Goal: Information Seeking & Learning: Learn about a topic

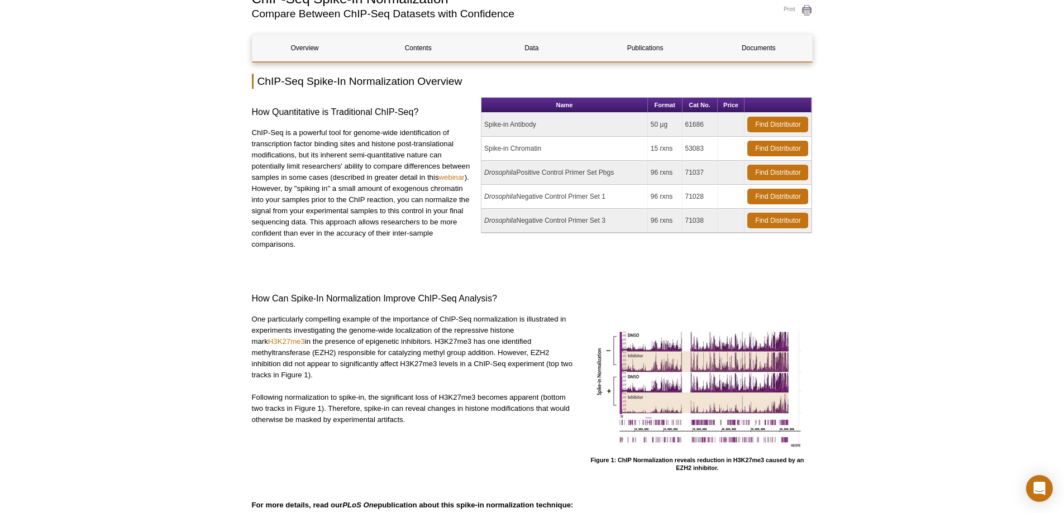
scroll to position [95, 0]
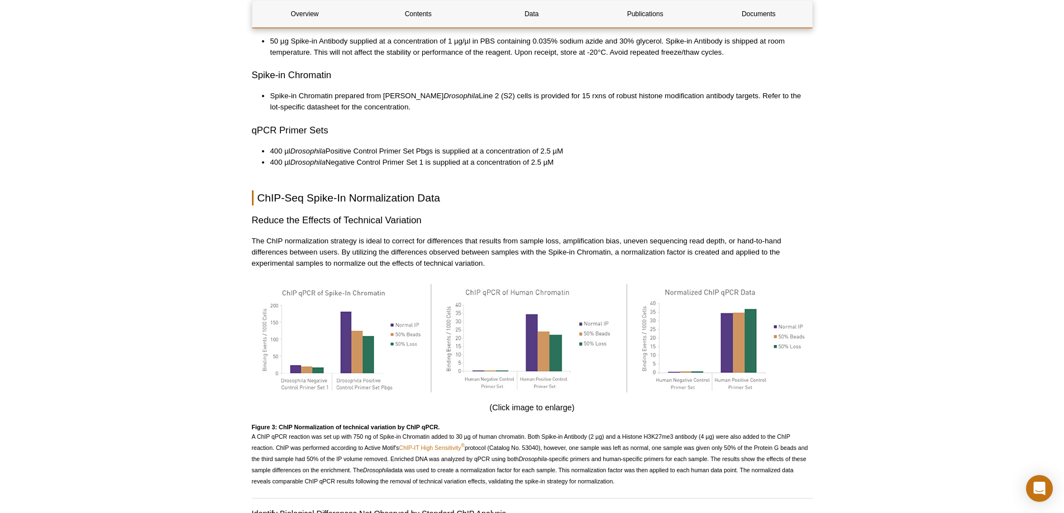
scroll to position [1603, 0]
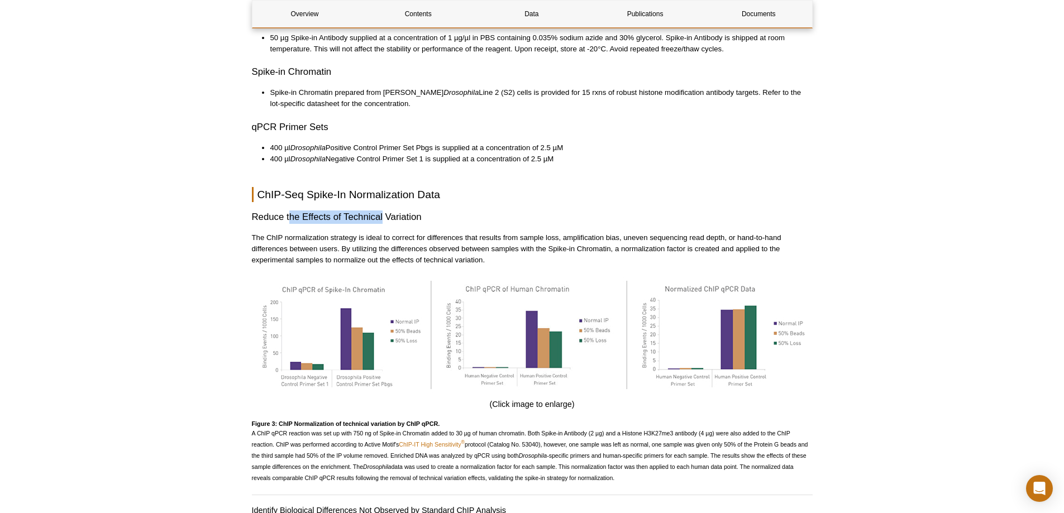
drag, startPoint x: 290, startPoint y: 206, endPoint x: 382, endPoint y: 203, distance: 91.6
click at [382, 211] on h3 "Reduce the Effects of Technical Variation" at bounding box center [532, 217] width 561 height 13
click at [415, 232] on p "The ChIP normalization strategy is ideal to correct for differences that result…" at bounding box center [532, 249] width 561 height 34
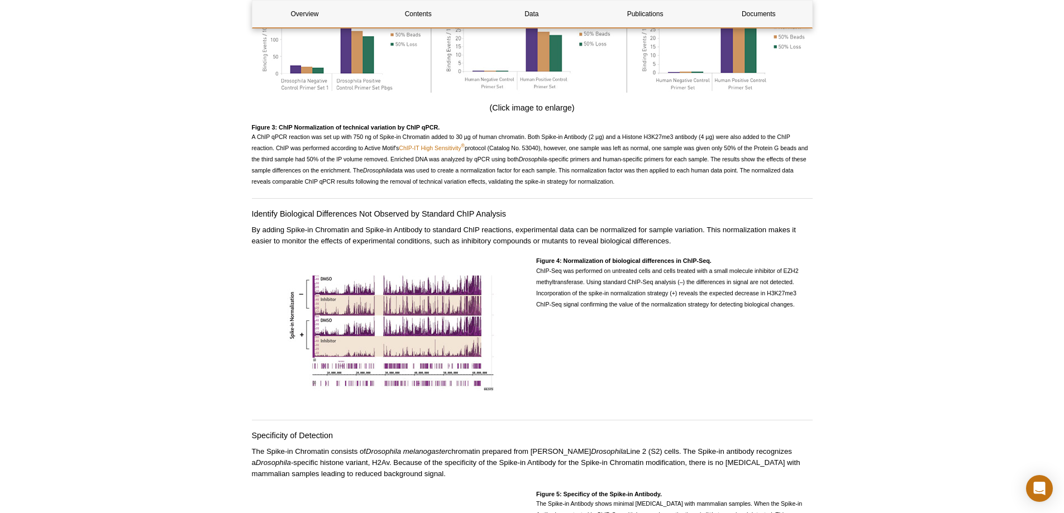
scroll to position [2050, 0]
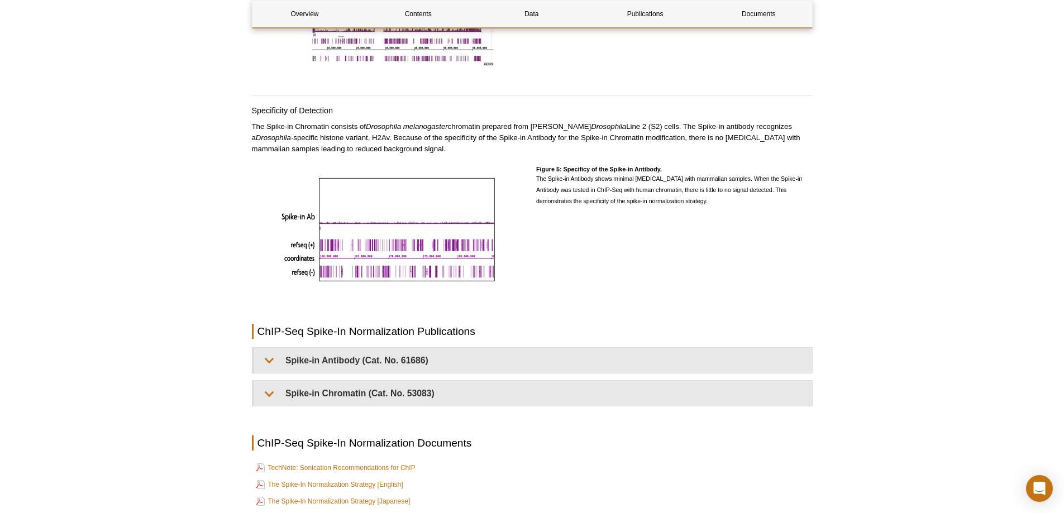
scroll to position [2441, 0]
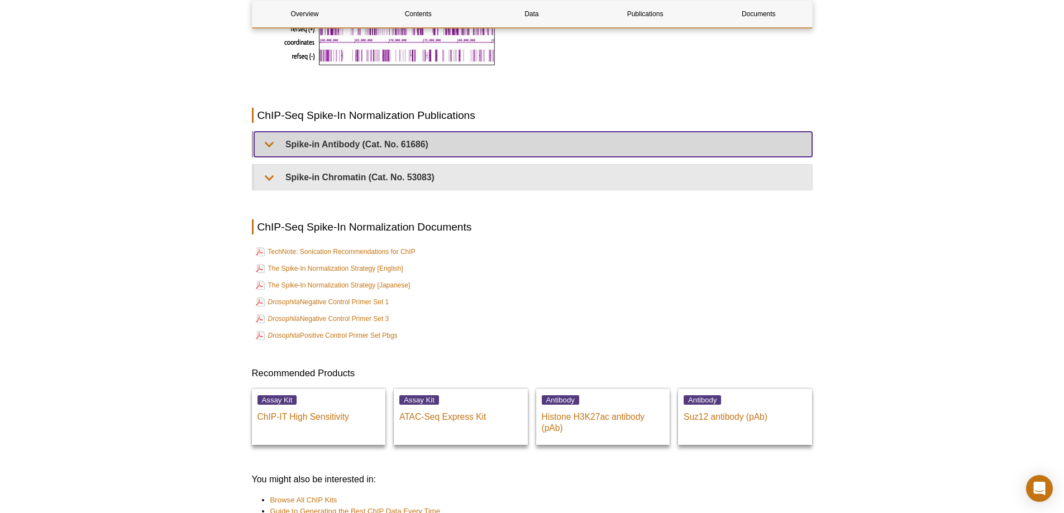
click at [536, 137] on summary "Spike-in Antibody (Cat. No. 61686)" at bounding box center [533, 144] width 558 height 25
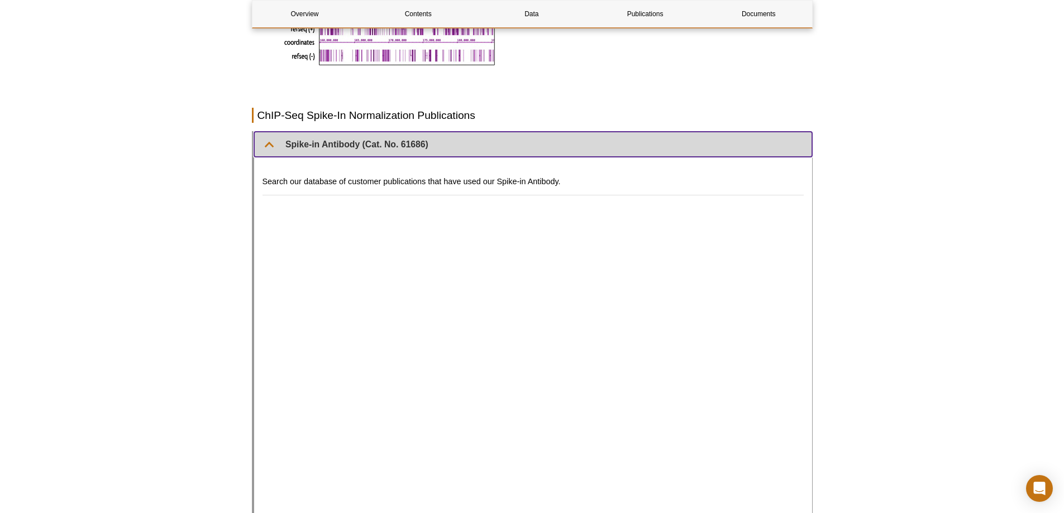
click at [536, 137] on summary "Spike-in Antibody (Cat. No. 61686)" at bounding box center [533, 144] width 558 height 25
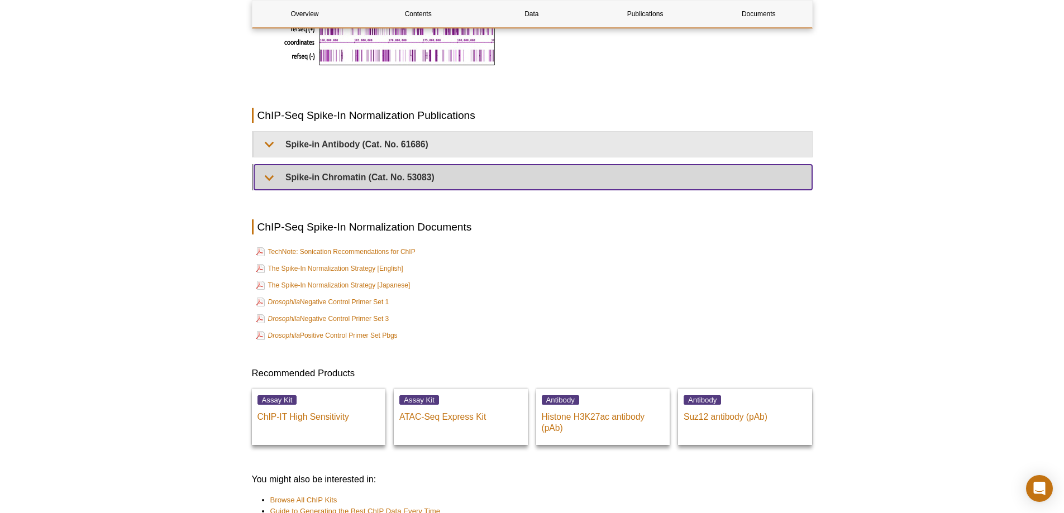
click at [436, 165] on summary "Spike-in Chromatin (Cat. No. 53083)" at bounding box center [533, 177] width 558 height 25
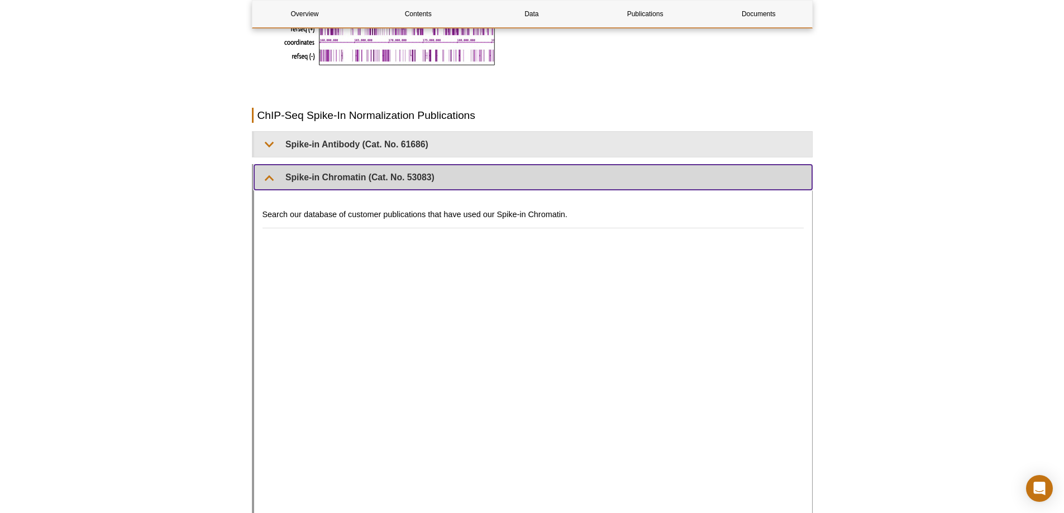
click at [437, 165] on summary "Spike-in Chromatin (Cat. No. 53083)" at bounding box center [533, 177] width 558 height 25
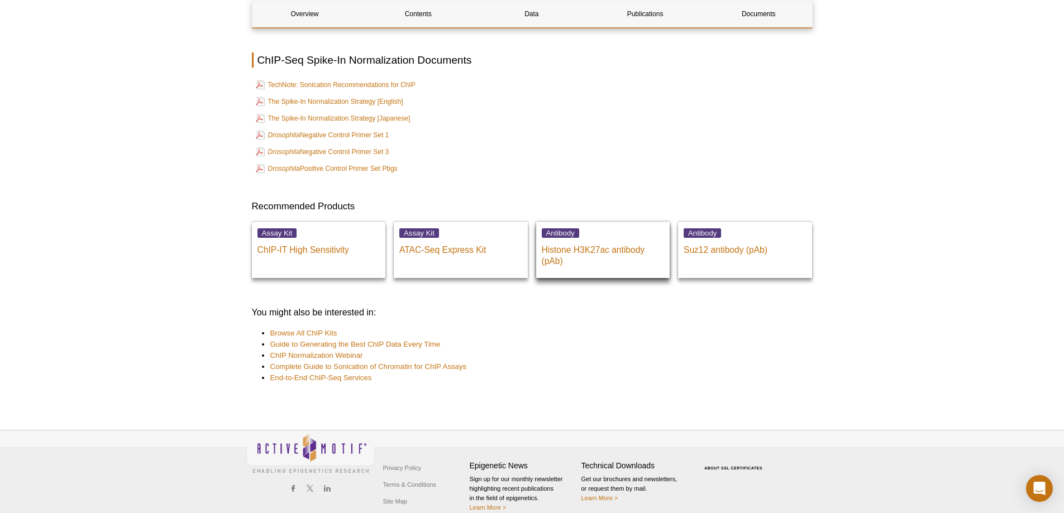
scroll to position [2608, 0]
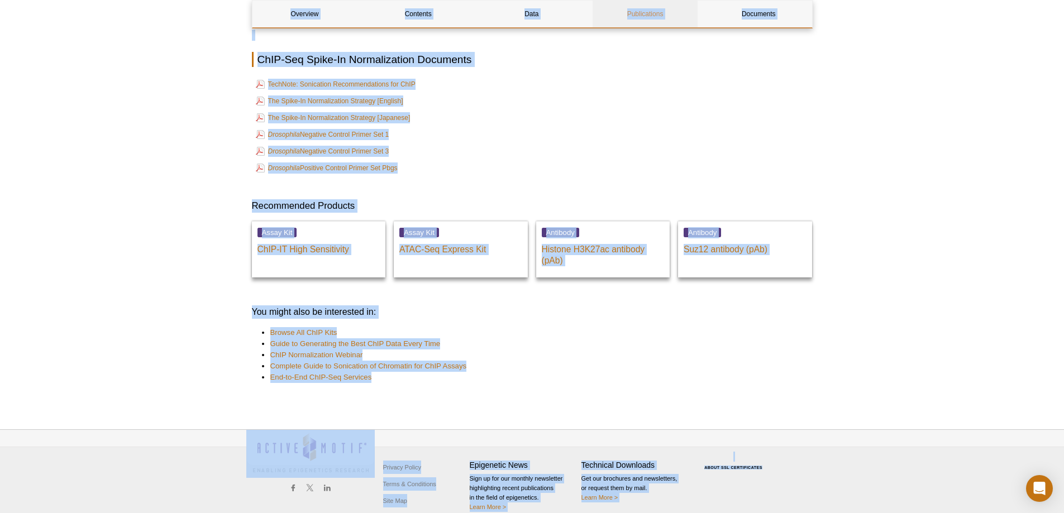
copy body "Skip to content Active Motif Logo Enabling Epigenetics Research [GEOGRAPHIC_DAT…"
click at [636, 350] on li "ChIP Normalization Webinar" at bounding box center [535, 355] width 531 height 11
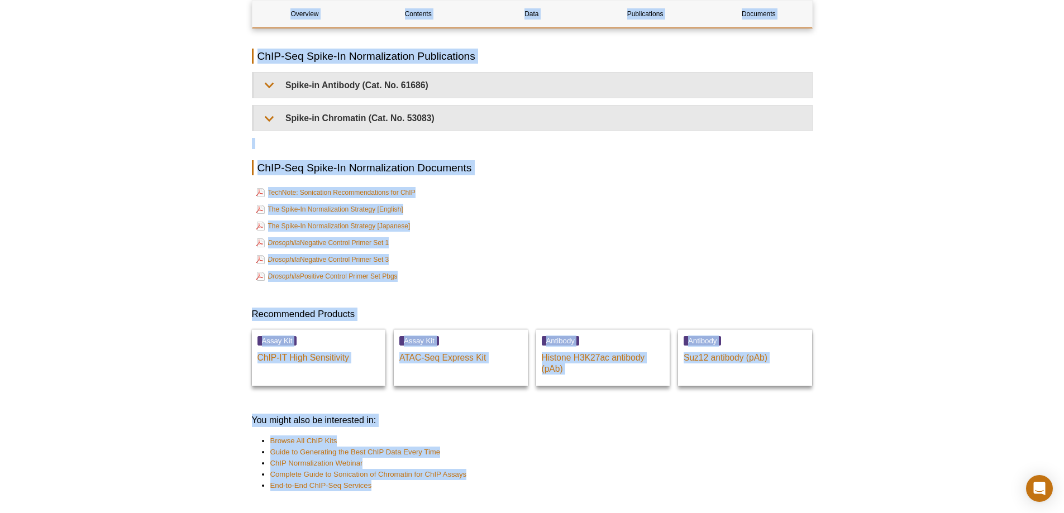
scroll to position [2497, 0]
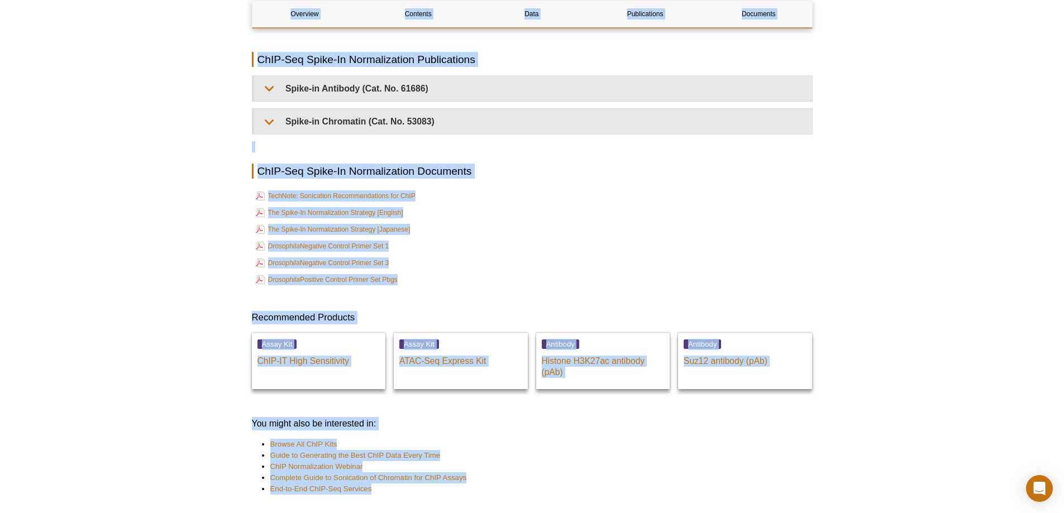
click at [643, 205] on td "The Spike-In Normalization Strategy [English]" at bounding box center [532, 213] width 559 height 16
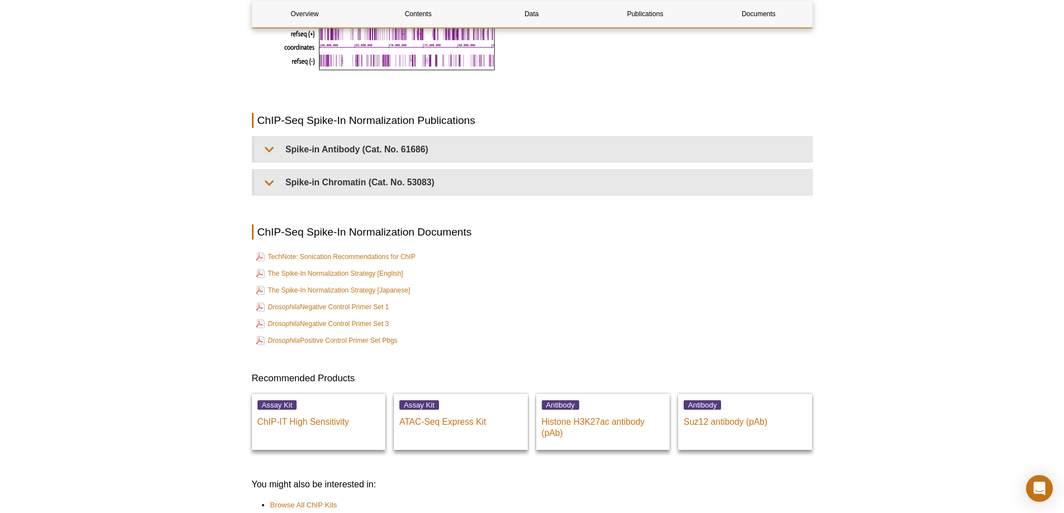
scroll to position [2329, 0]
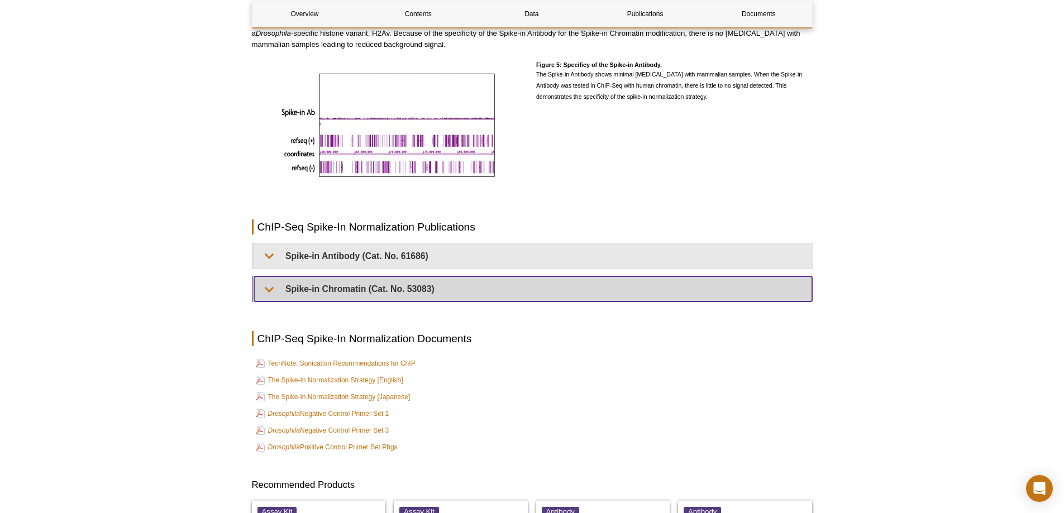
click at [431, 276] on summary "Spike-in Chromatin (Cat. No. 53083)" at bounding box center [533, 288] width 558 height 25
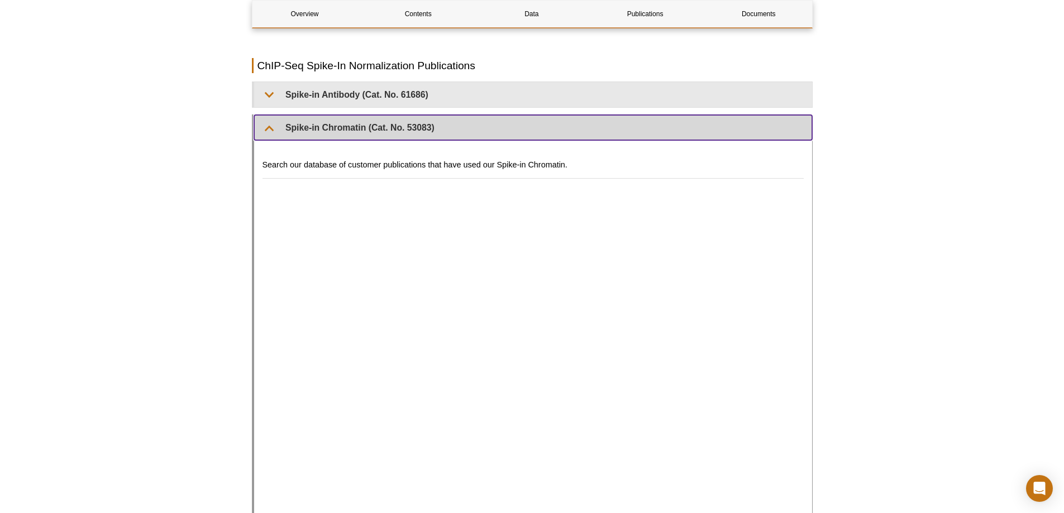
scroll to position [2385, 0]
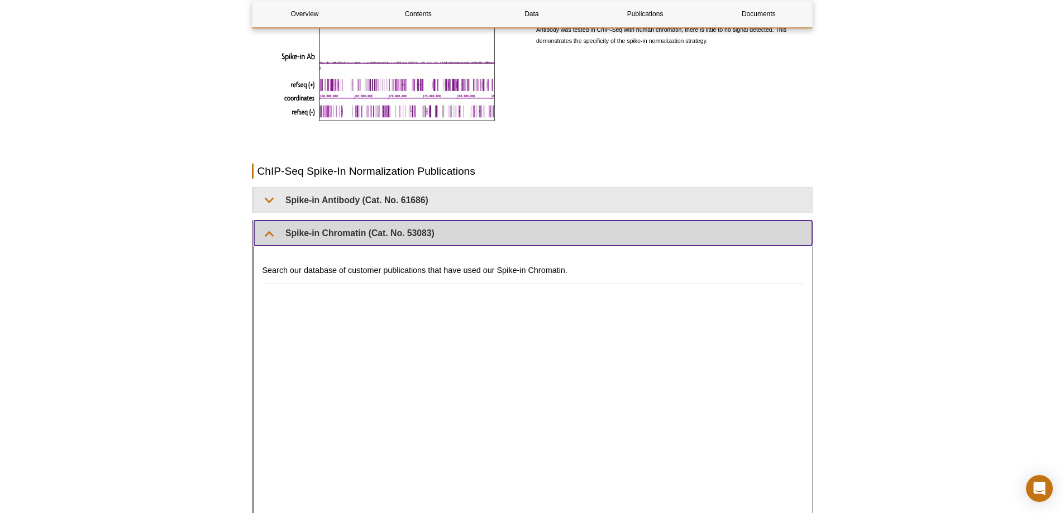
click at [386, 221] on summary "Spike-in Chromatin (Cat. No. 53083)" at bounding box center [533, 233] width 558 height 25
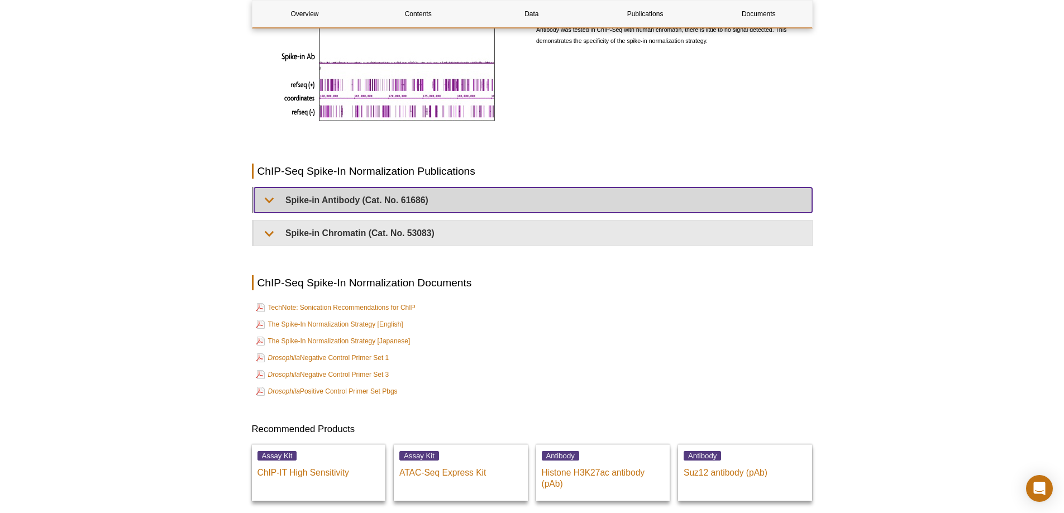
click at [391, 197] on summary "Spike-in Antibody (Cat. No. 61686)" at bounding box center [533, 200] width 558 height 25
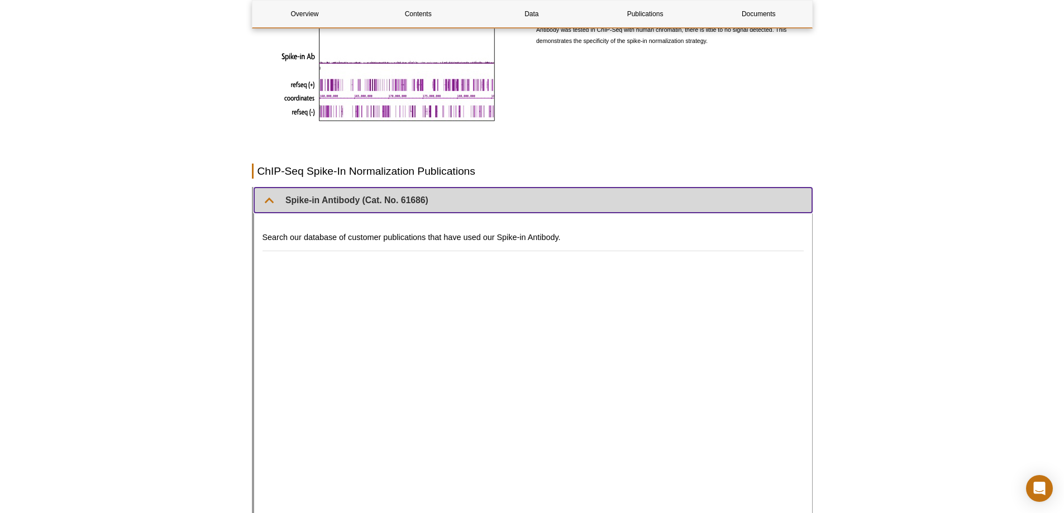
click at [391, 197] on summary "Spike-in Antibody (Cat. No. 61686)" at bounding box center [533, 200] width 558 height 25
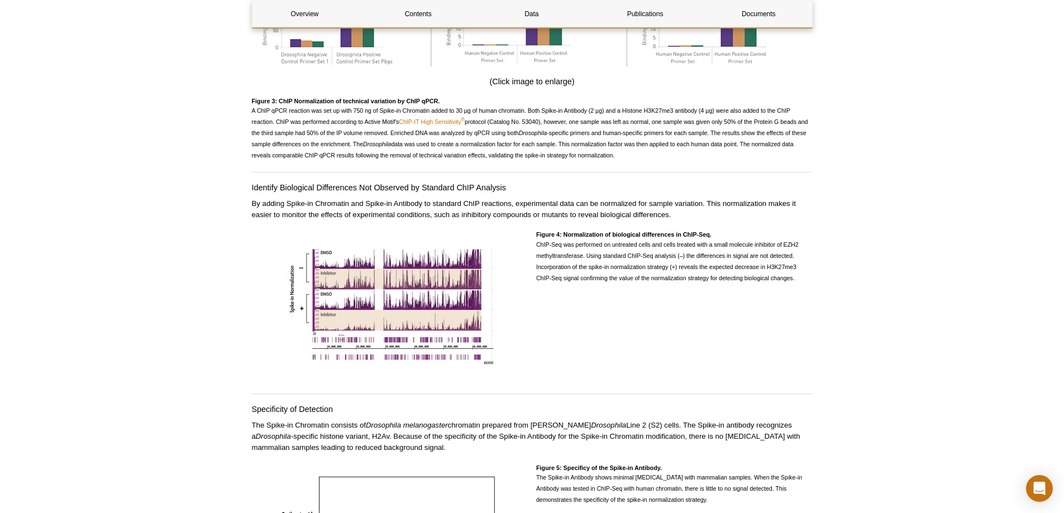
scroll to position [1771, 0]
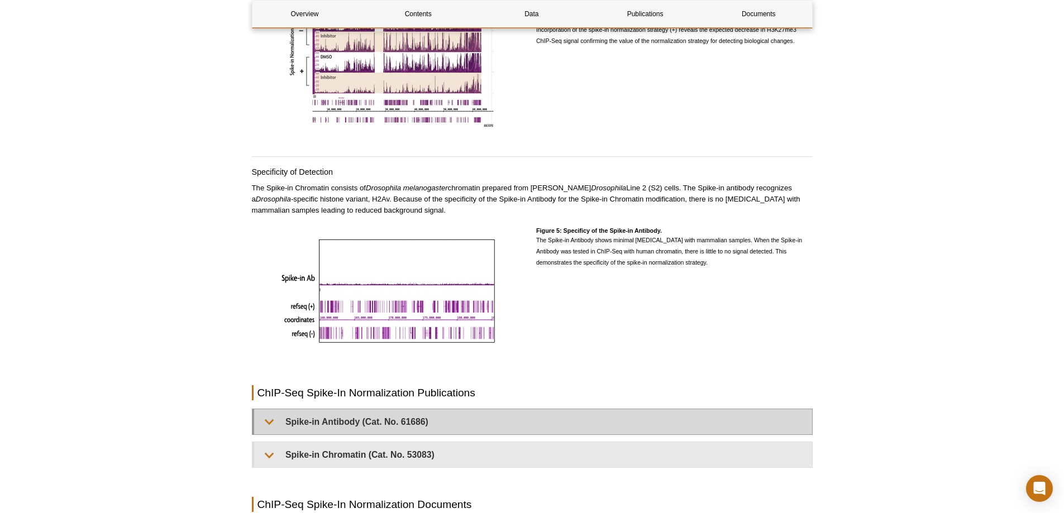
scroll to position [2442, 0]
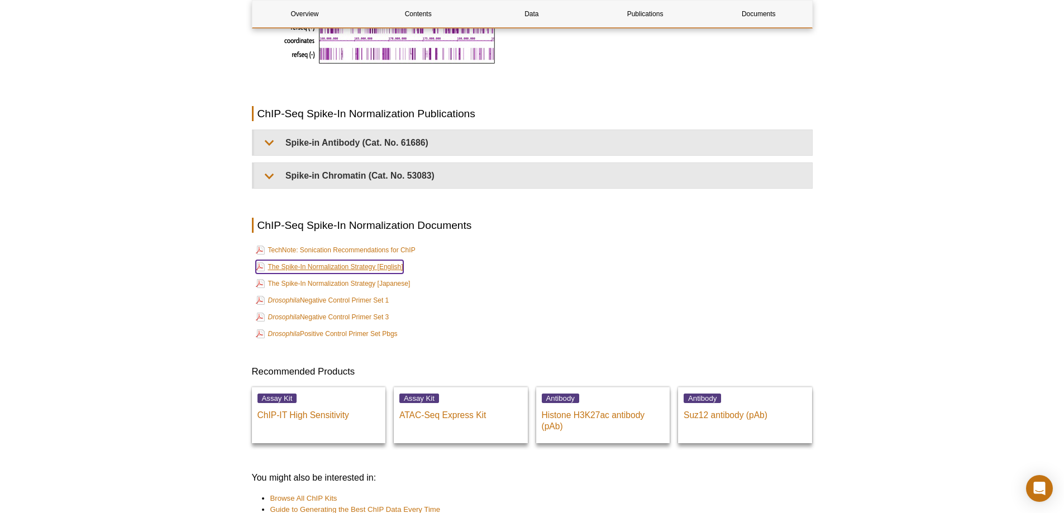
click at [390, 260] on link "The Spike-In Normalization Strategy [English]" at bounding box center [329, 266] width 147 height 13
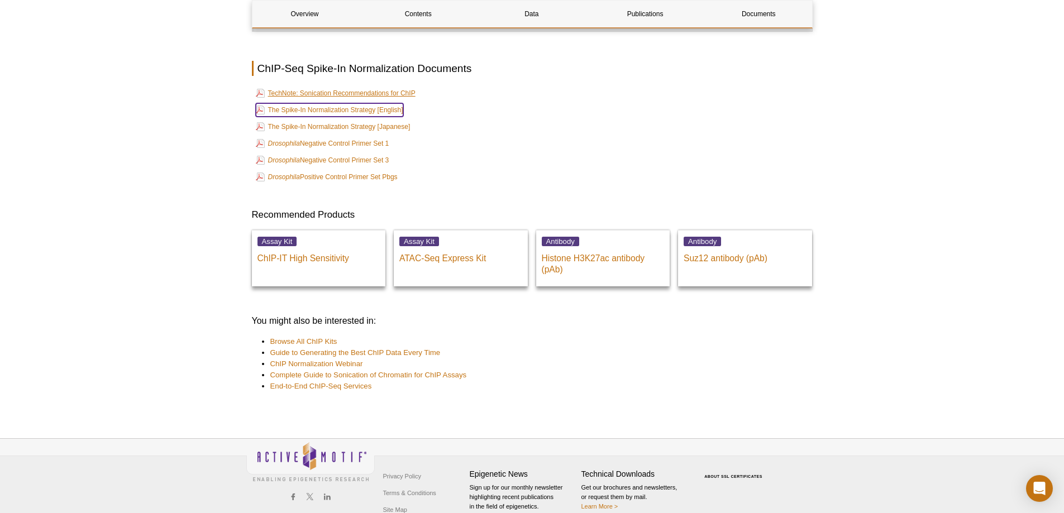
scroll to position [2610, 0]
